Goal: Task Accomplishment & Management: Use online tool/utility

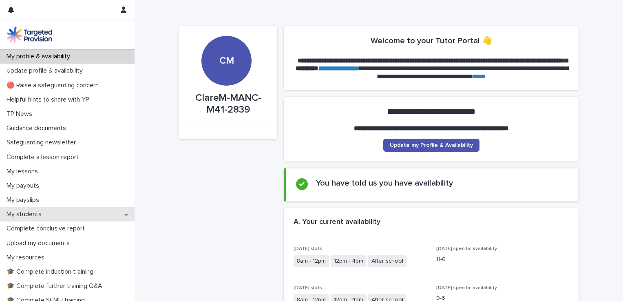
click at [86, 217] on div "My students" at bounding box center [67, 214] width 134 height 14
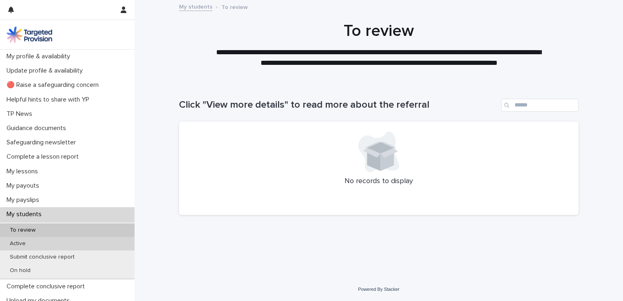
click at [49, 245] on div "Active" at bounding box center [67, 243] width 134 height 13
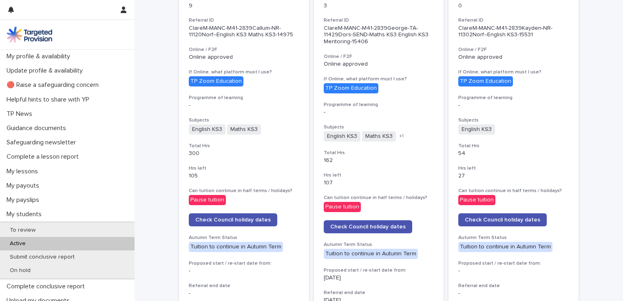
scroll to position [526, 0]
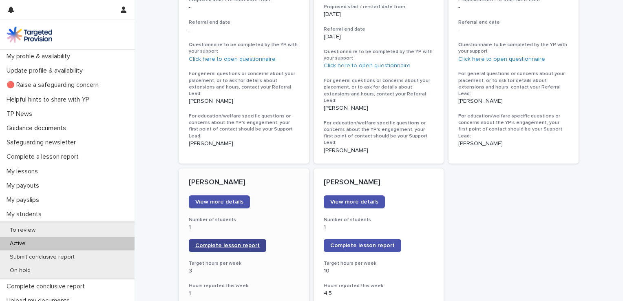
click at [223, 239] on link "Complete lesson report" at bounding box center [227, 245] width 77 height 13
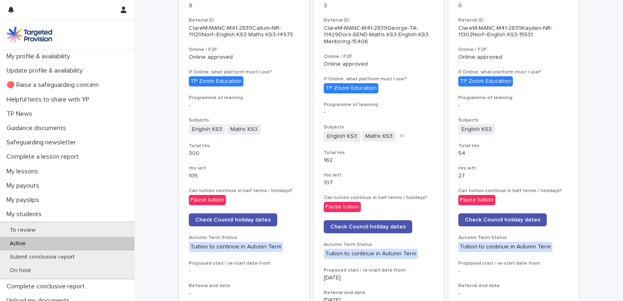
scroll to position [0, 0]
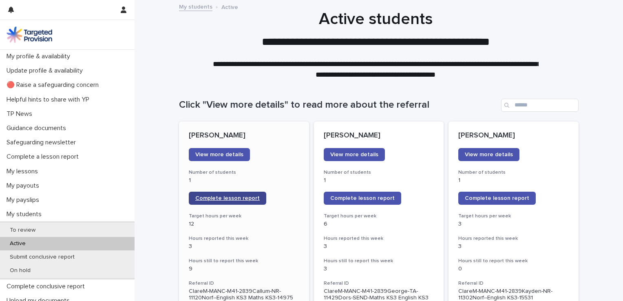
click at [218, 198] on span "Complete lesson report" at bounding box center [227, 198] width 64 height 6
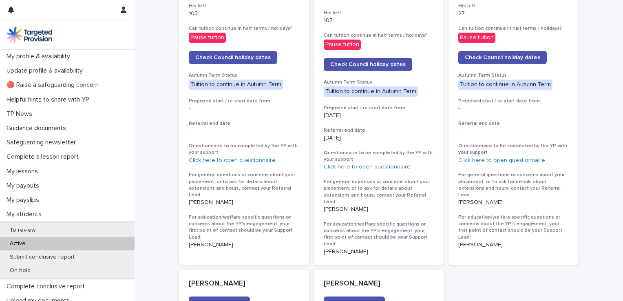
scroll to position [572, 0]
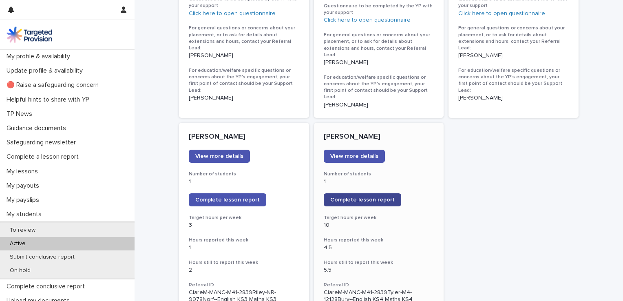
click at [340, 197] on span "Complete lesson report" at bounding box center [362, 200] width 64 height 6
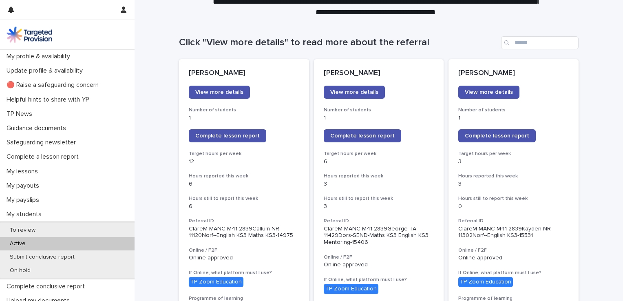
scroll to position [61, 0]
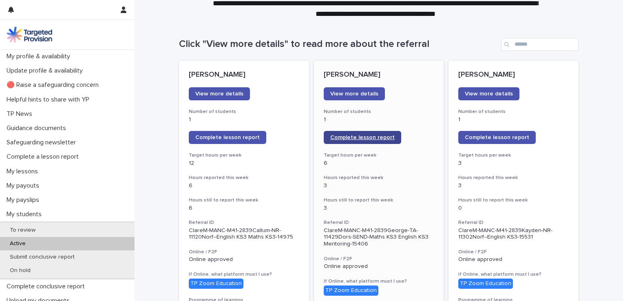
click at [364, 132] on link "Complete lesson report" at bounding box center [362, 137] width 77 height 13
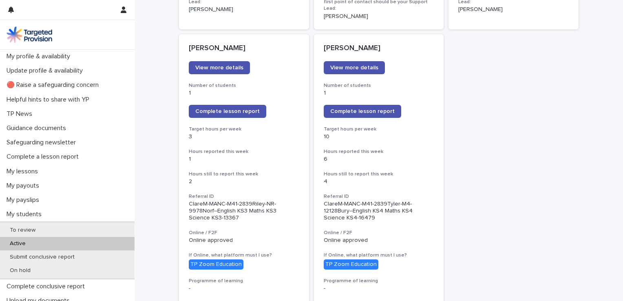
scroll to position [681, 0]
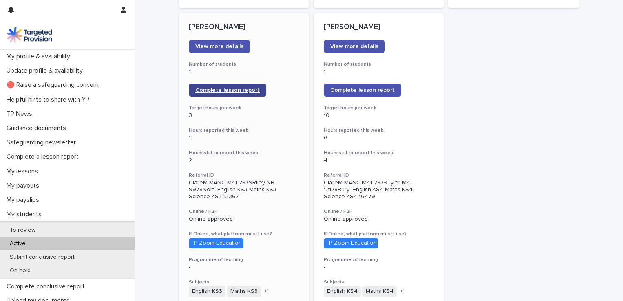
click at [245, 84] on link "Complete lesson report" at bounding box center [227, 90] width 77 height 13
